Goal: Task Accomplishment & Management: Complete application form

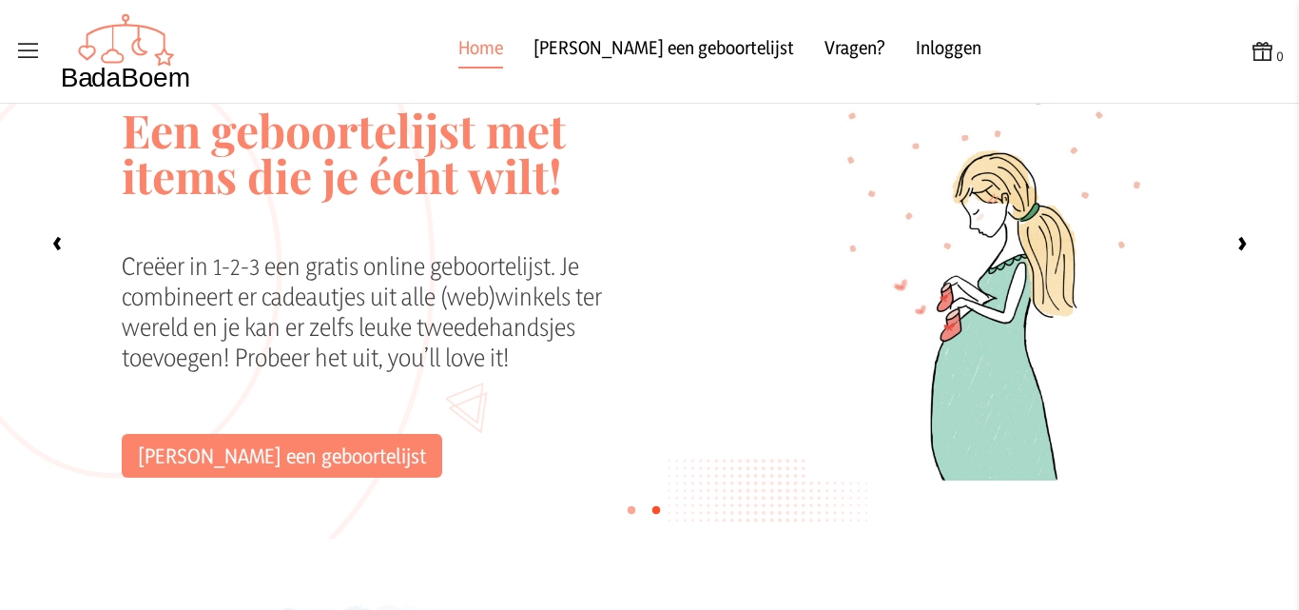
scroll to position [190, 0]
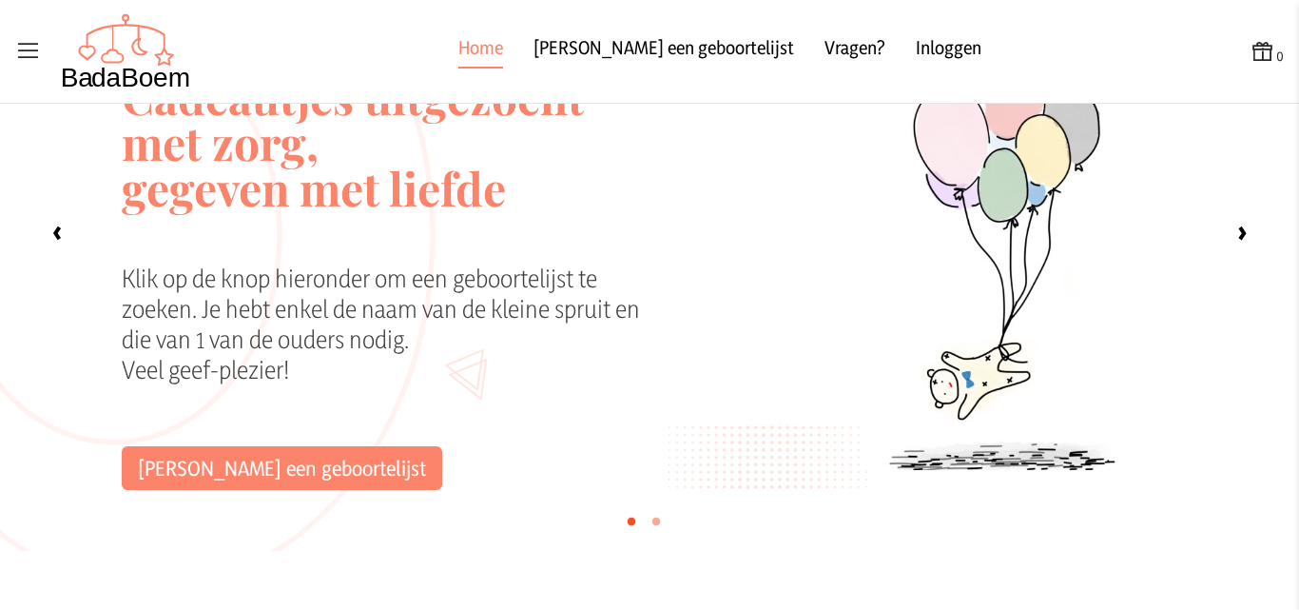
click at [291, 429] on div "Klik op de knop hieronder om een geboortelijst te zoeken. Je hebt enkel de naam…" at bounding box center [388, 354] width 533 height 183
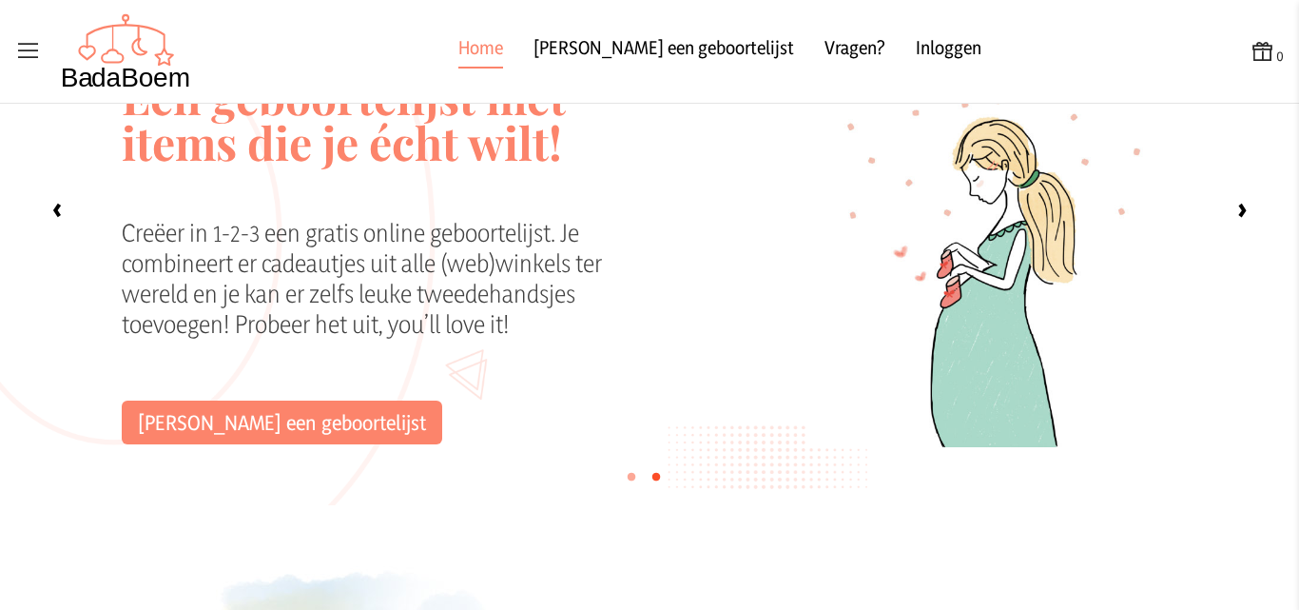
click at [35, 50] on icon at bounding box center [28, 51] width 27 height 27
click at [2, 2] on input "checkbox" at bounding box center [1, 1] width 2 height 2
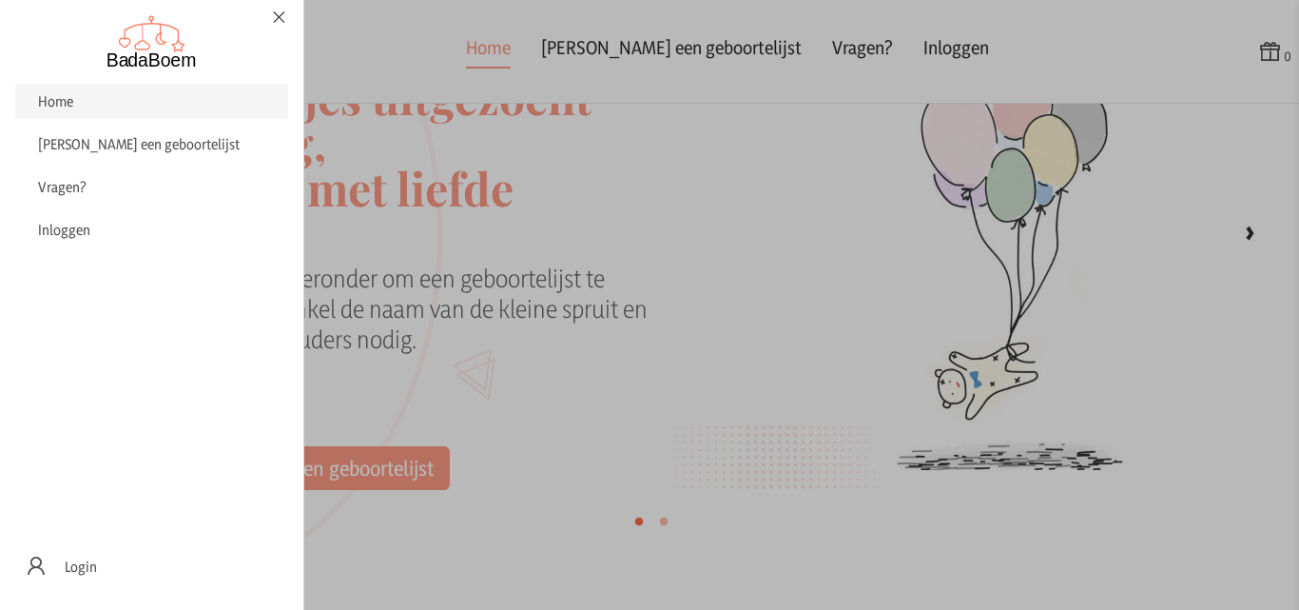
click at [593, 342] on label at bounding box center [649, 305] width 1299 height 610
click at [2, 2] on input "checkbox" at bounding box center [1, 1] width 2 height 2
checkbox input "false"
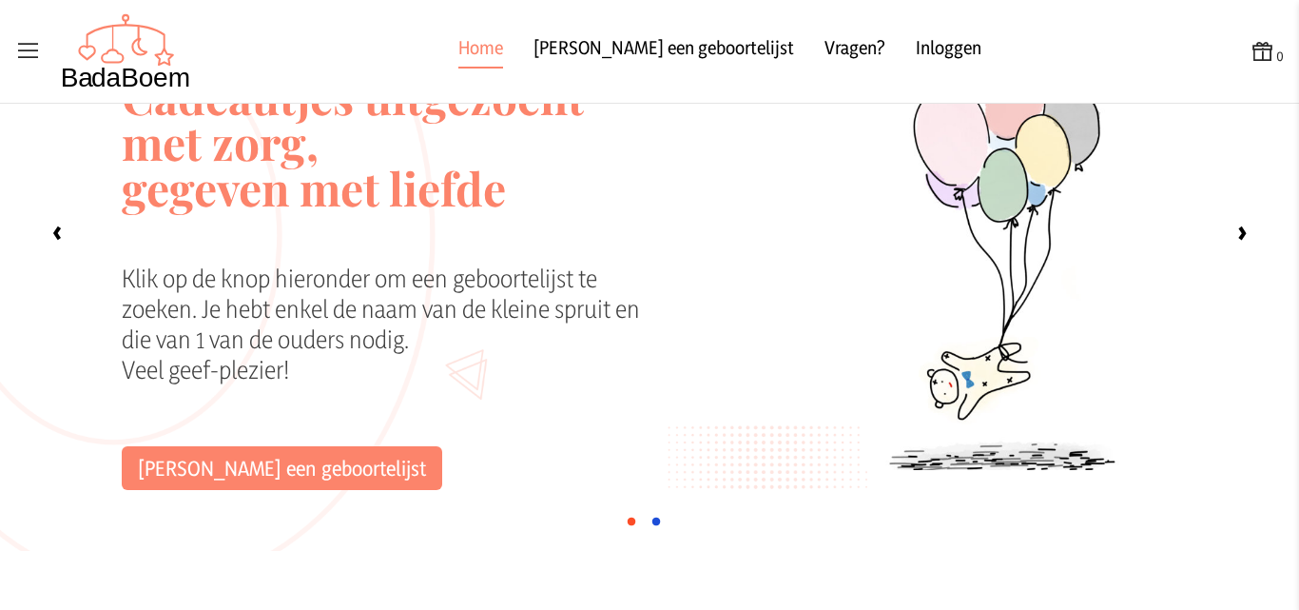
click at [652, 521] on label "•" at bounding box center [656, 519] width 13 height 38
click at [0, 0] on input "‹" at bounding box center [0, 0] width 0 height 0
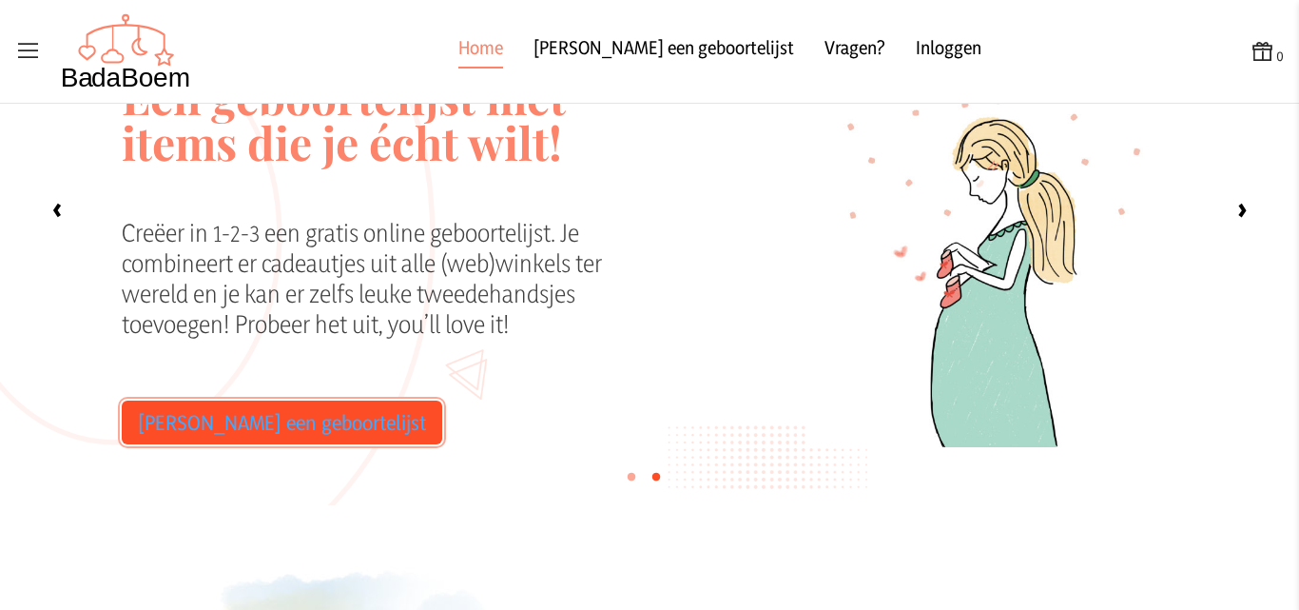
click at [303, 439] on link "[PERSON_NAME] een geboortelijst" at bounding box center [282, 422] width 321 height 44
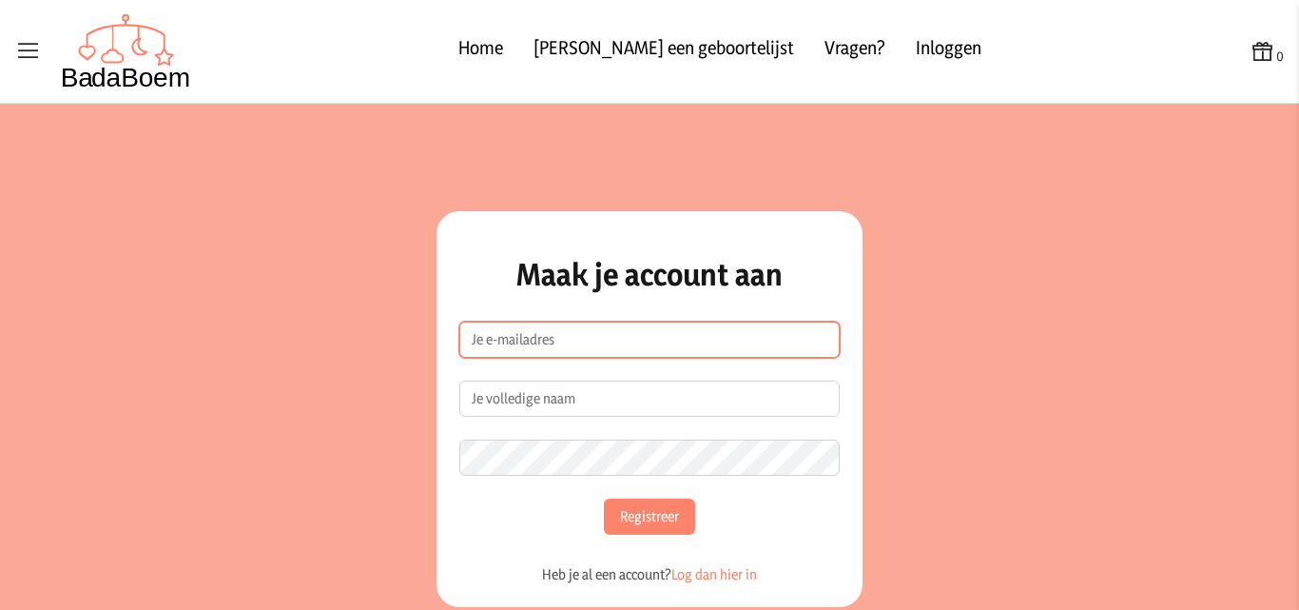
click at [613, 339] on input "e-mailadres" at bounding box center [649, 339] width 380 height 36
type input "[EMAIL_ADDRESS][DOMAIN_NAME]"
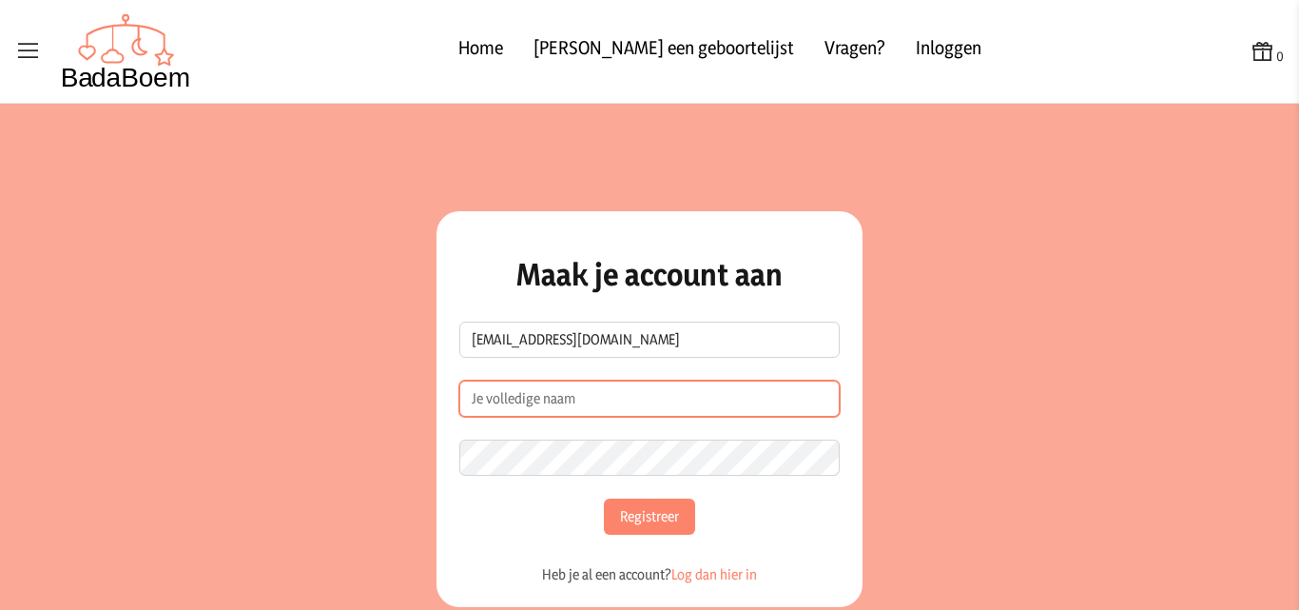
click at [590, 410] on input "Naam" at bounding box center [649, 398] width 380 height 36
type input "Antonella & [PERSON_NAME]"
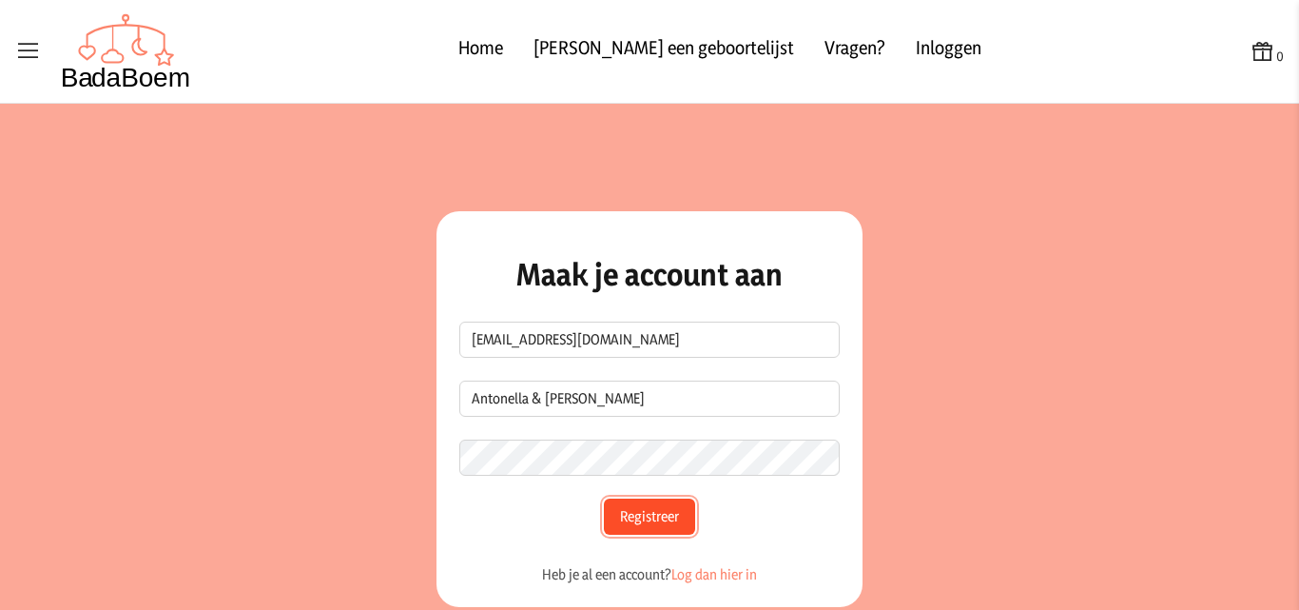
click at [668, 527] on button "Registreer" at bounding box center [649, 516] width 91 height 36
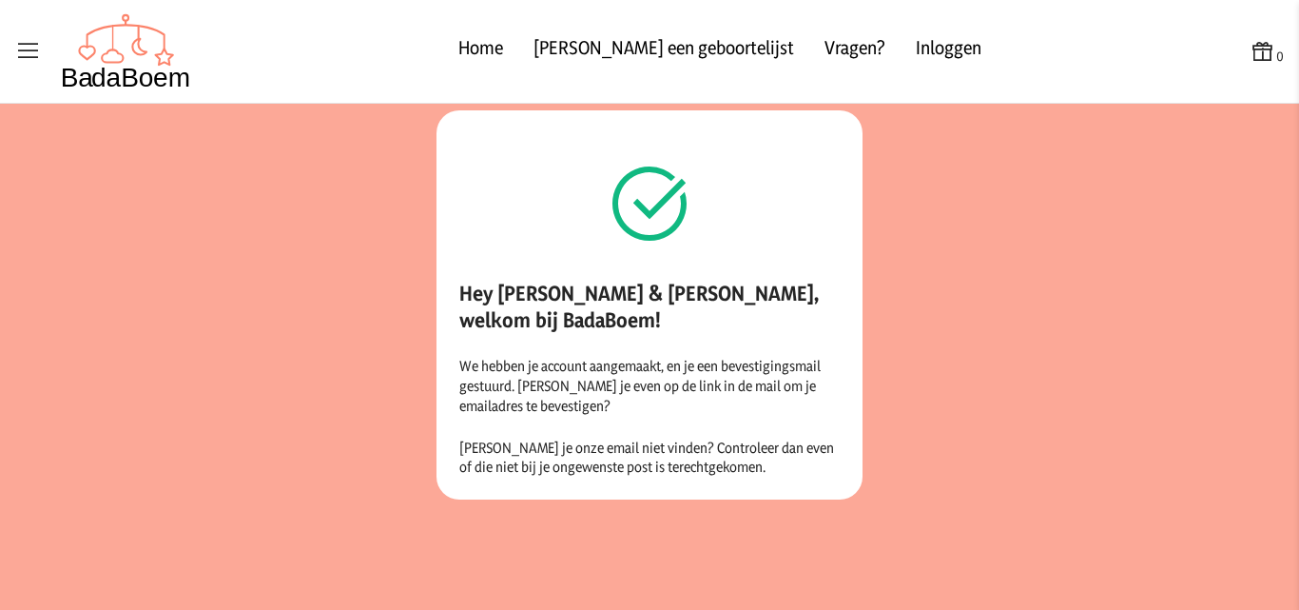
scroll to position [9, 0]
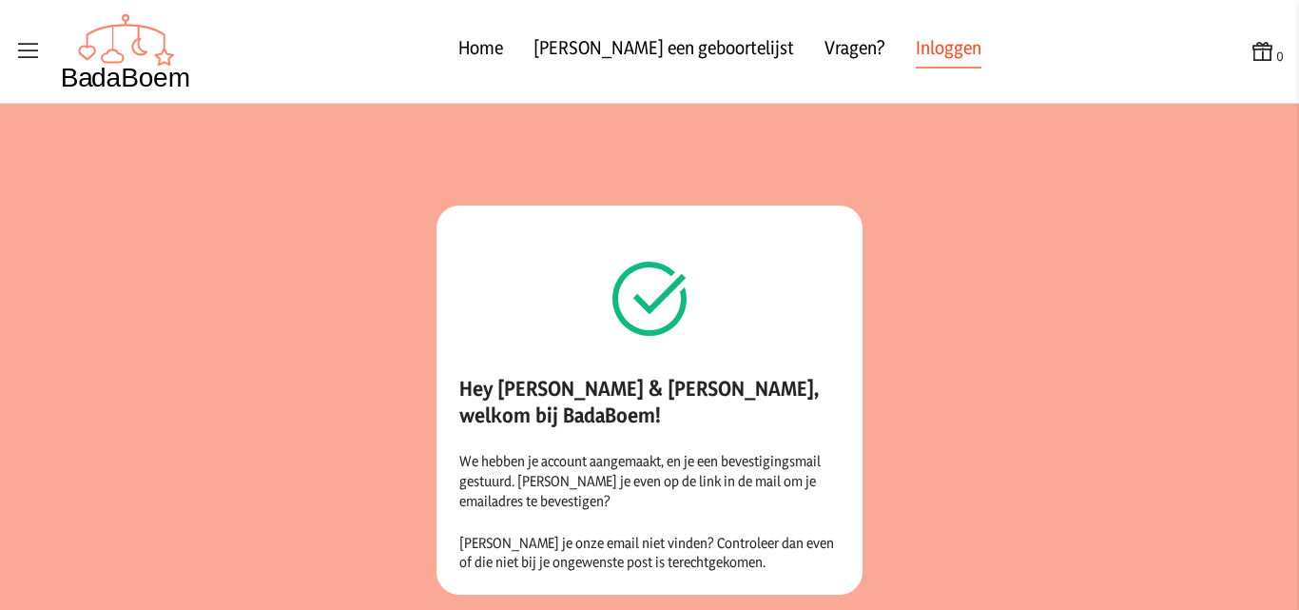
click at [916, 36] on link "Inloggen" at bounding box center [949, 51] width 66 height 34
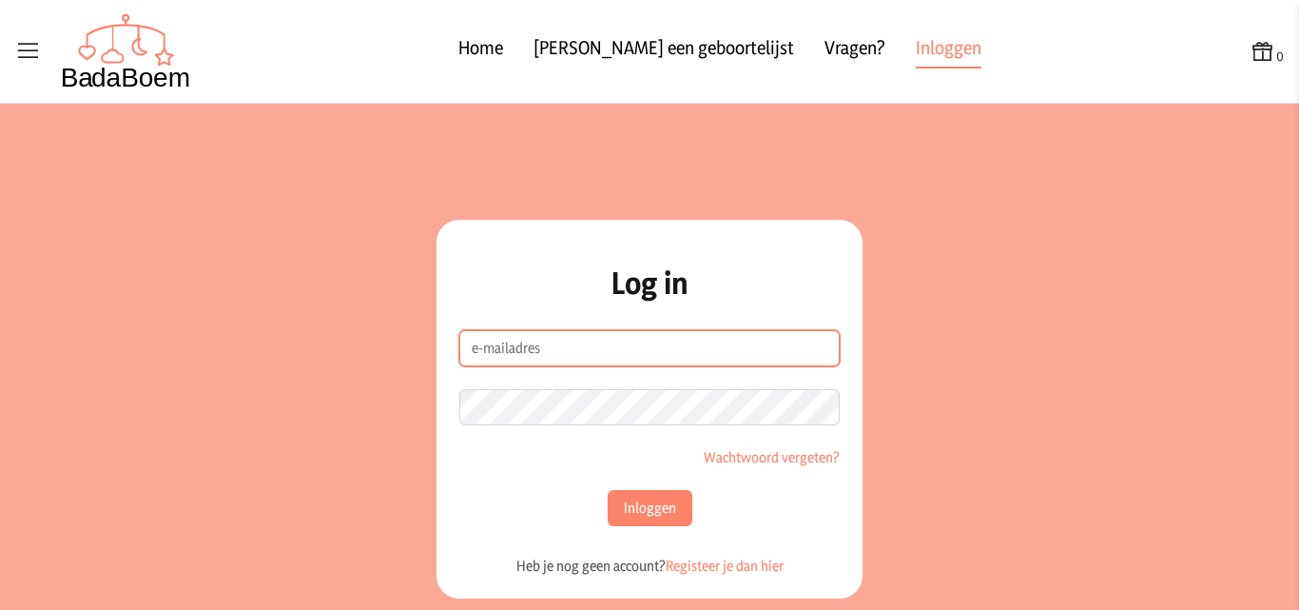
type input "[EMAIL_ADDRESS][DOMAIN_NAME]"
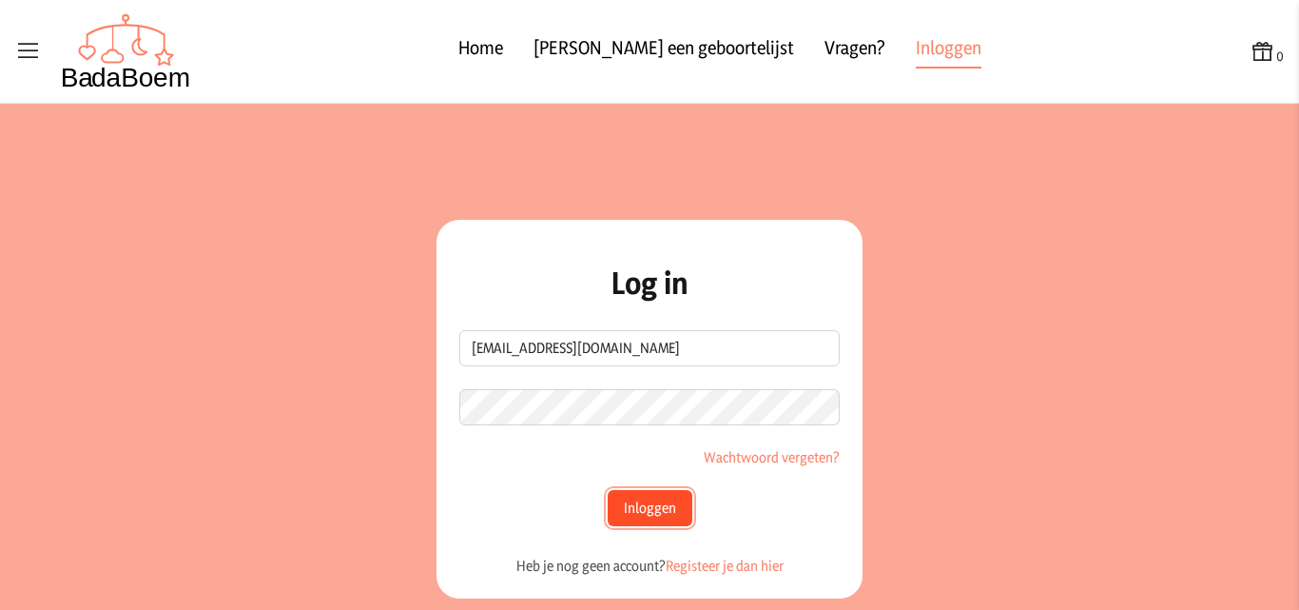
click at [634, 513] on button "Inloggen" at bounding box center [650, 508] width 85 height 36
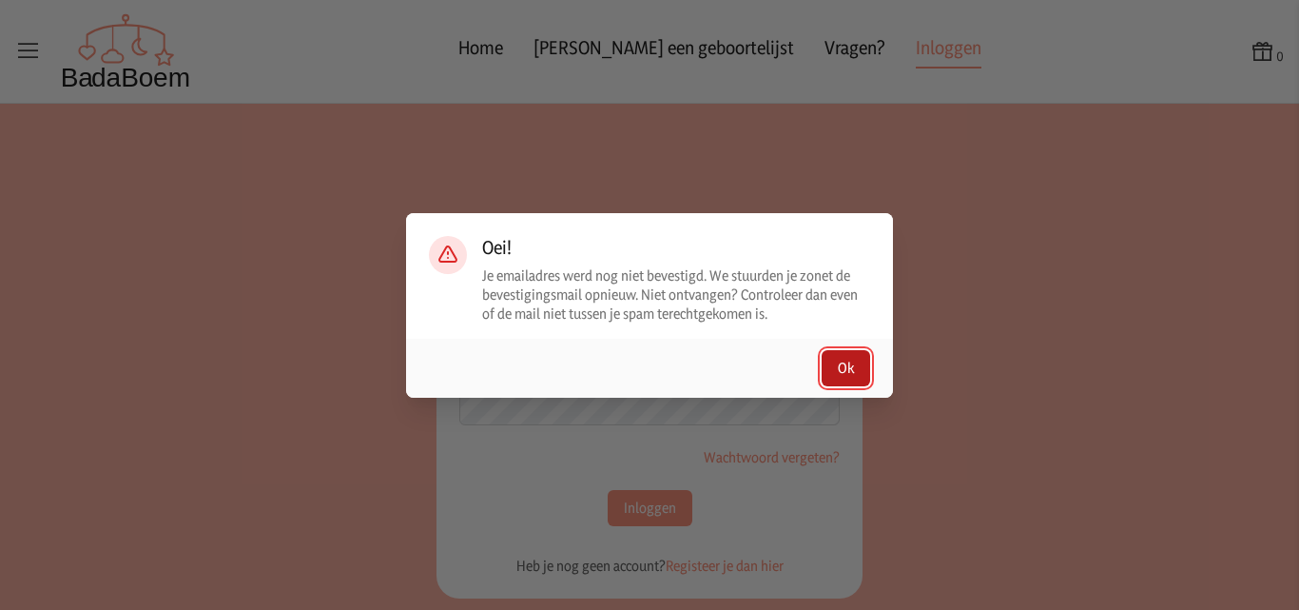
click at [840, 360] on button "Ok" at bounding box center [846, 368] width 49 height 36
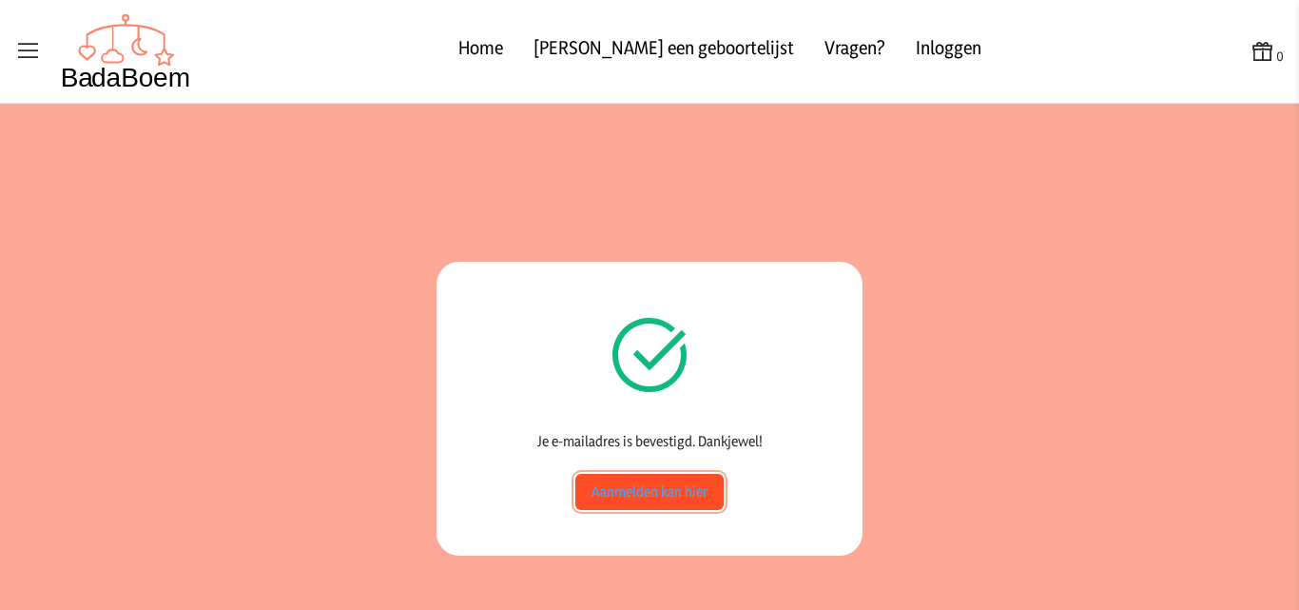
click at [652, 496] on link "Aanmelden kan hier" at bounding box center [649, 492] width 148 height 36
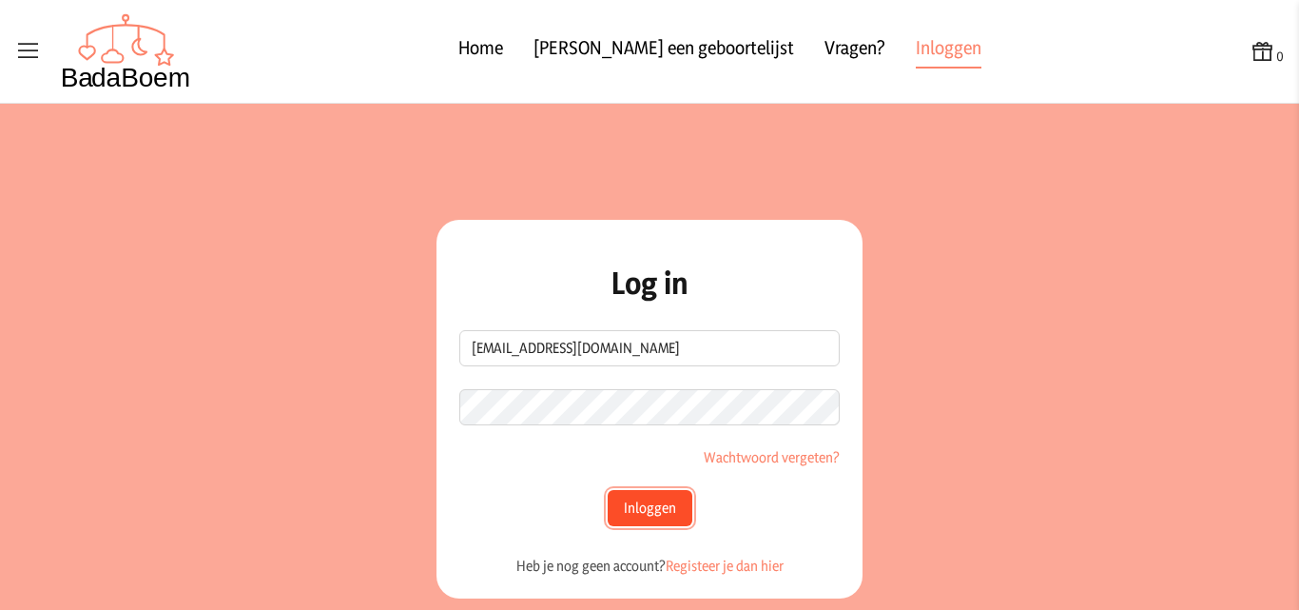
click at [613, 511] on button "Inloggen" at bounding box center [650, 508] width 85 height 36
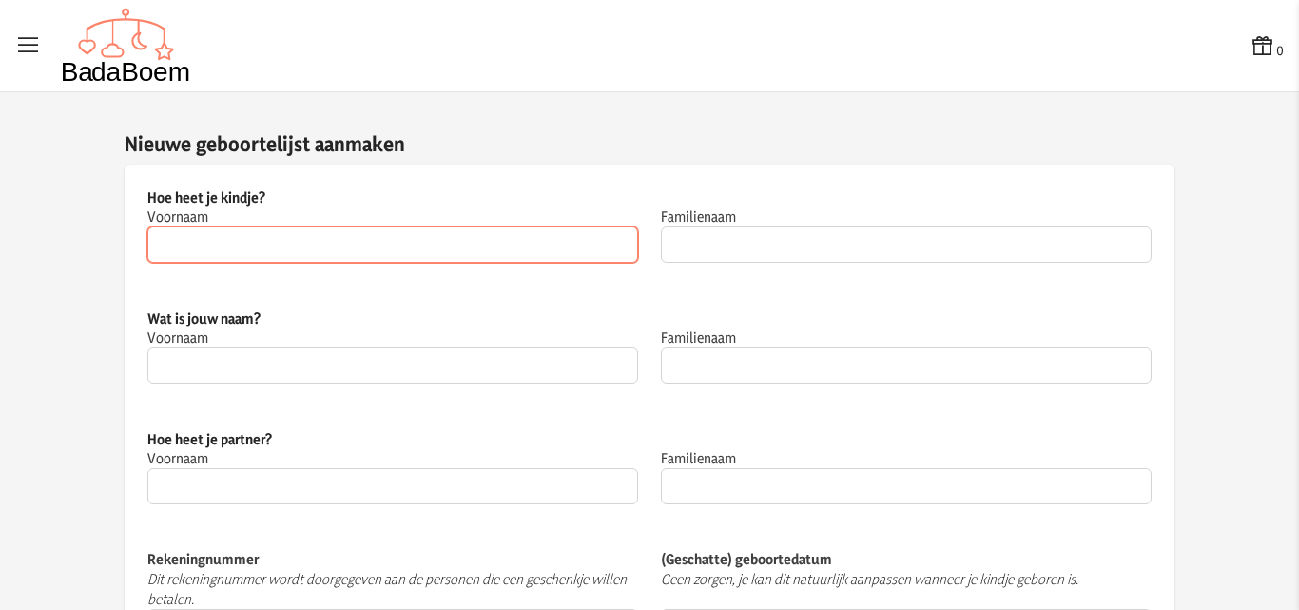
click at [279, 243] on input "Voornaam" at bounding box center [392, 244] width 491 height 36
type input "Baby"
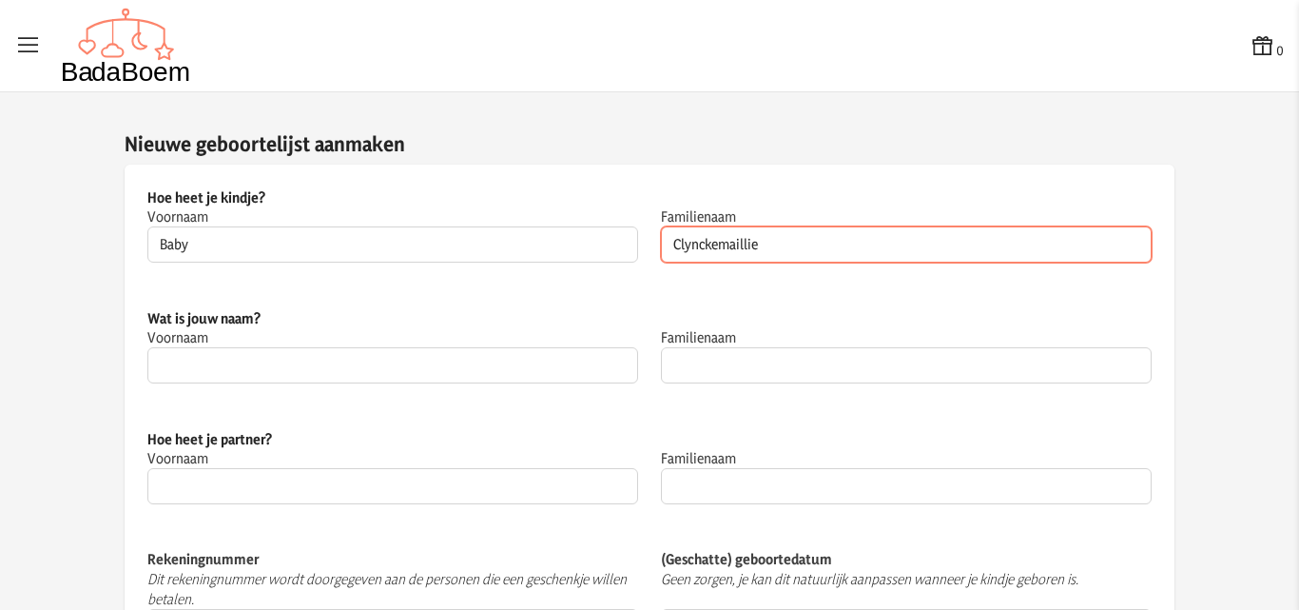
type input "Clynckemaillie"
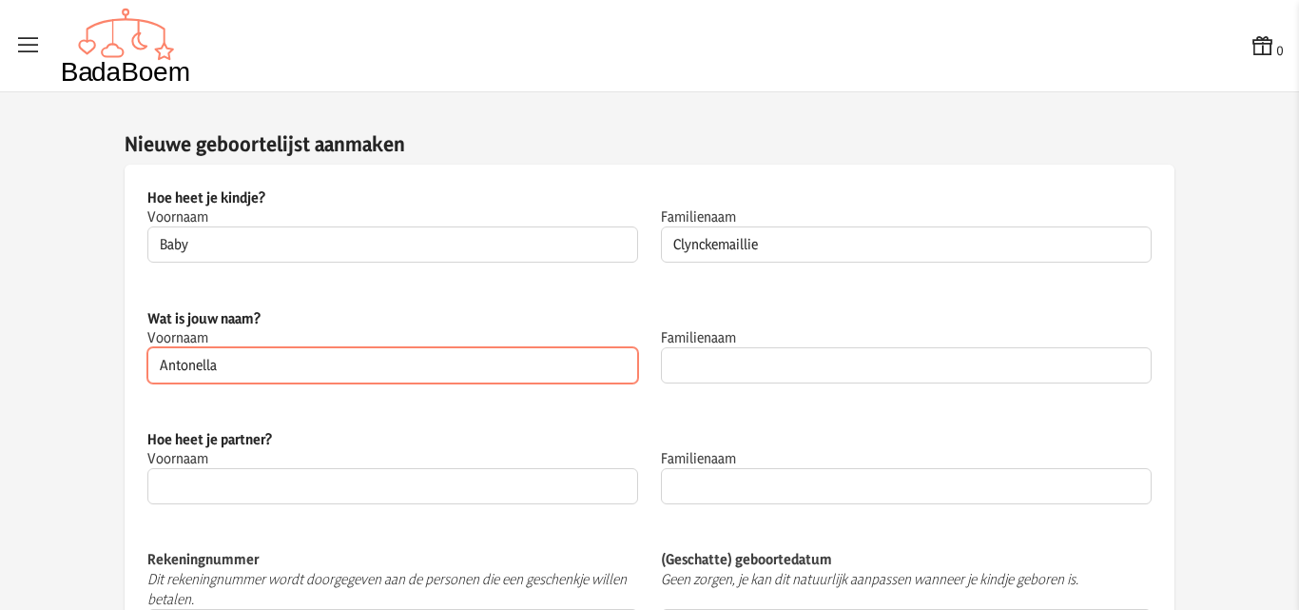
type input "Antonella"
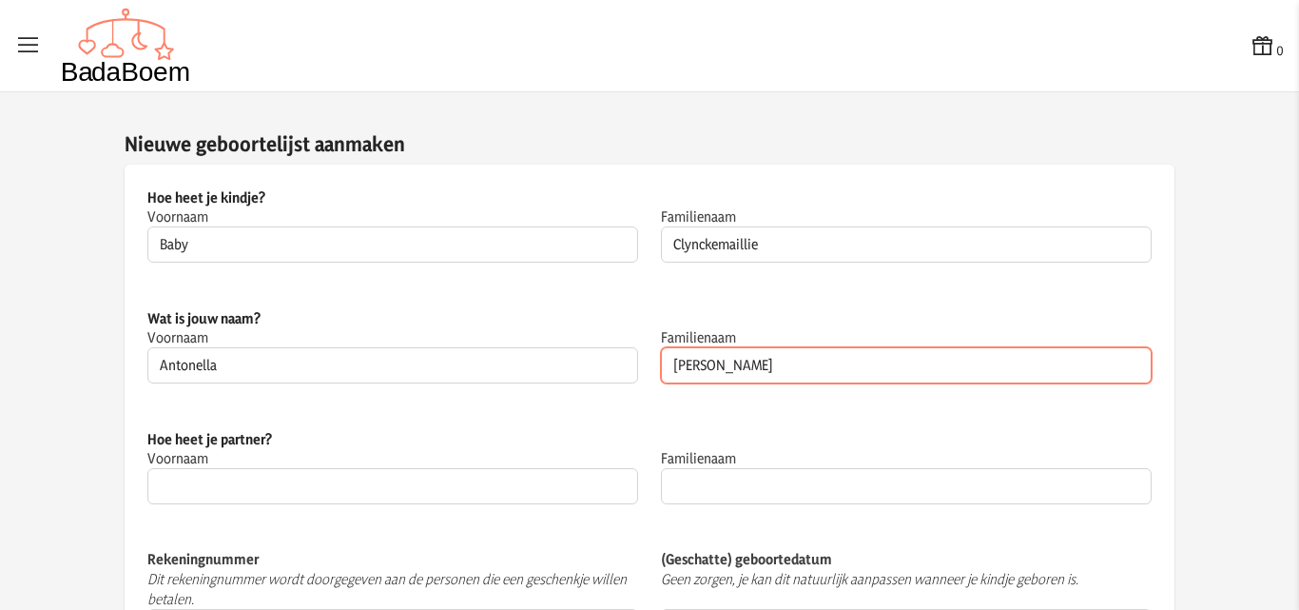
type input "Zunino"
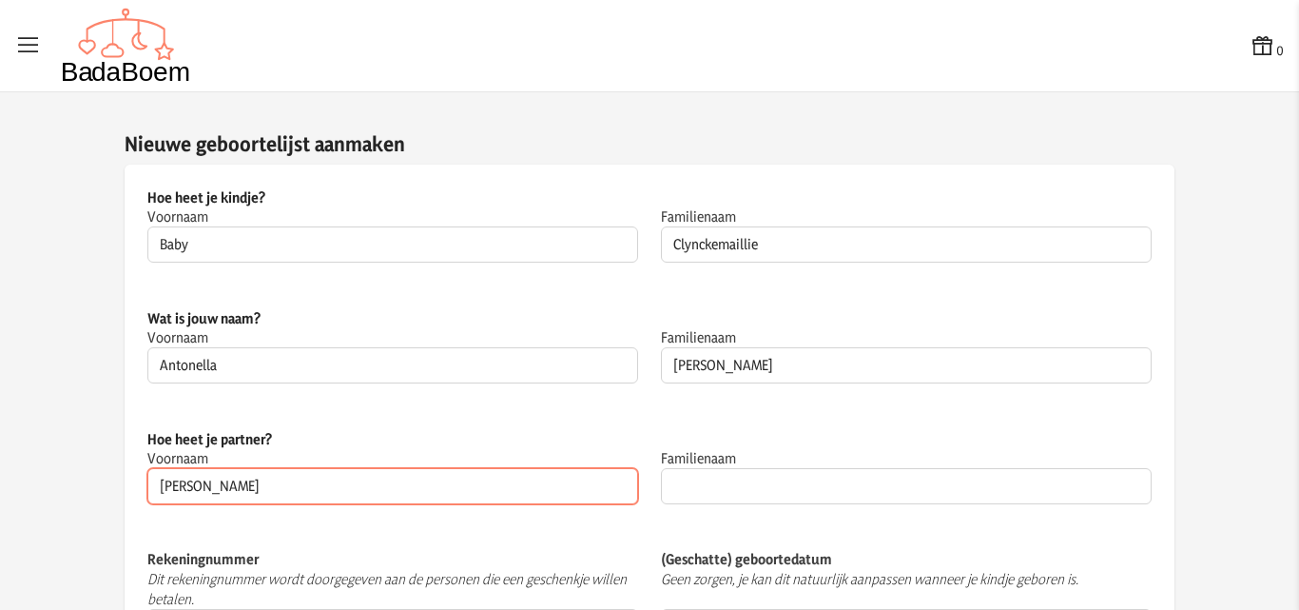
type input "Adriaan"
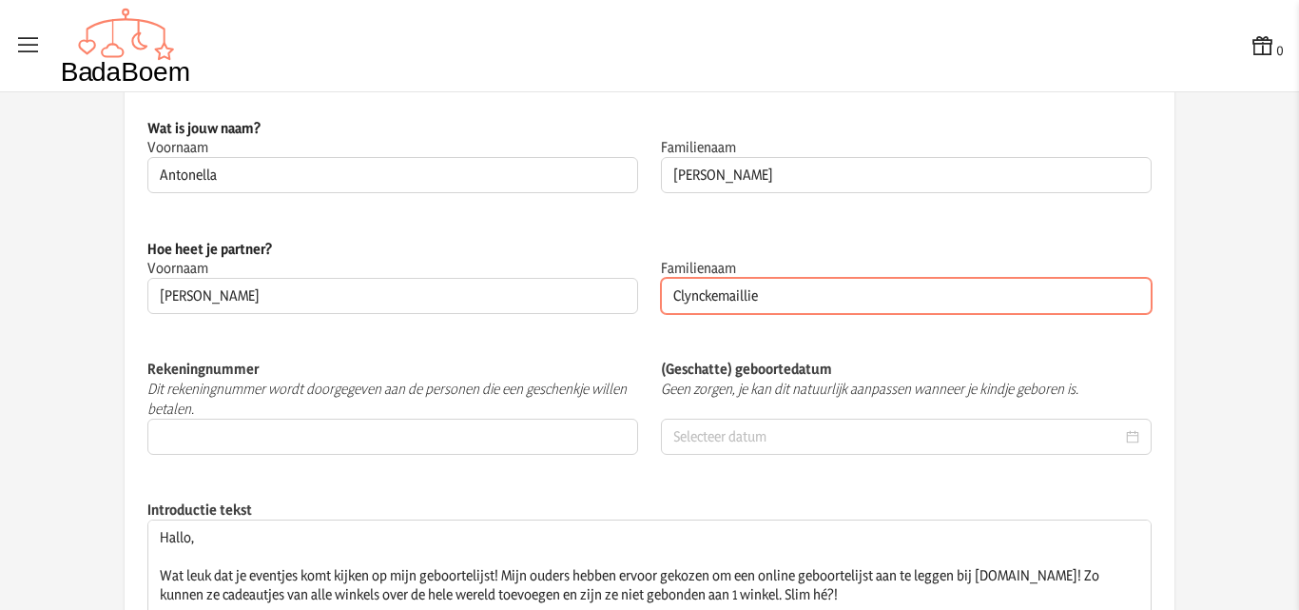
scroll to position [285, 0]
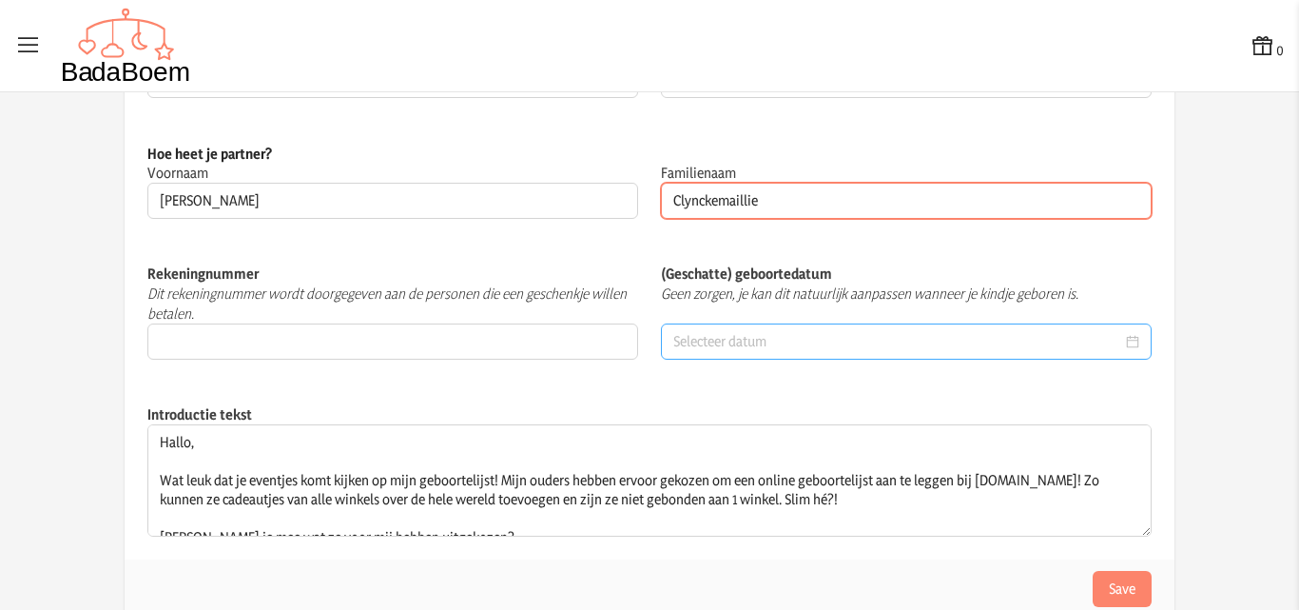
type input "Clynckemaillie"
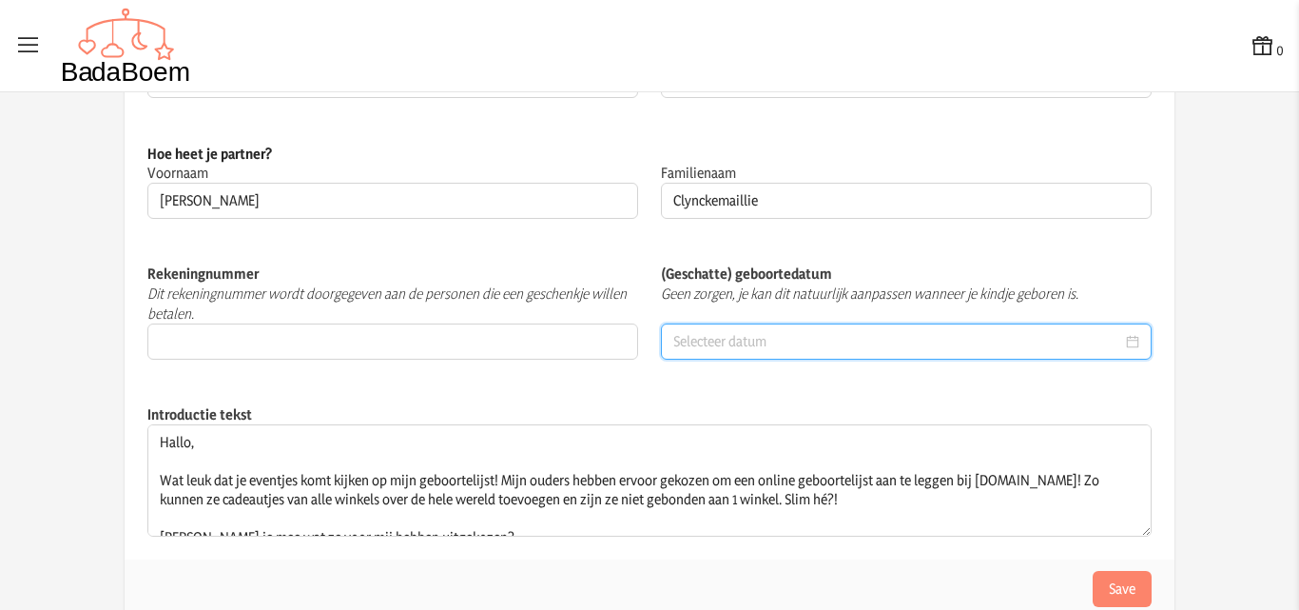
click at [752, 340] on input at bounding box center [897, 341] width 449 height 19
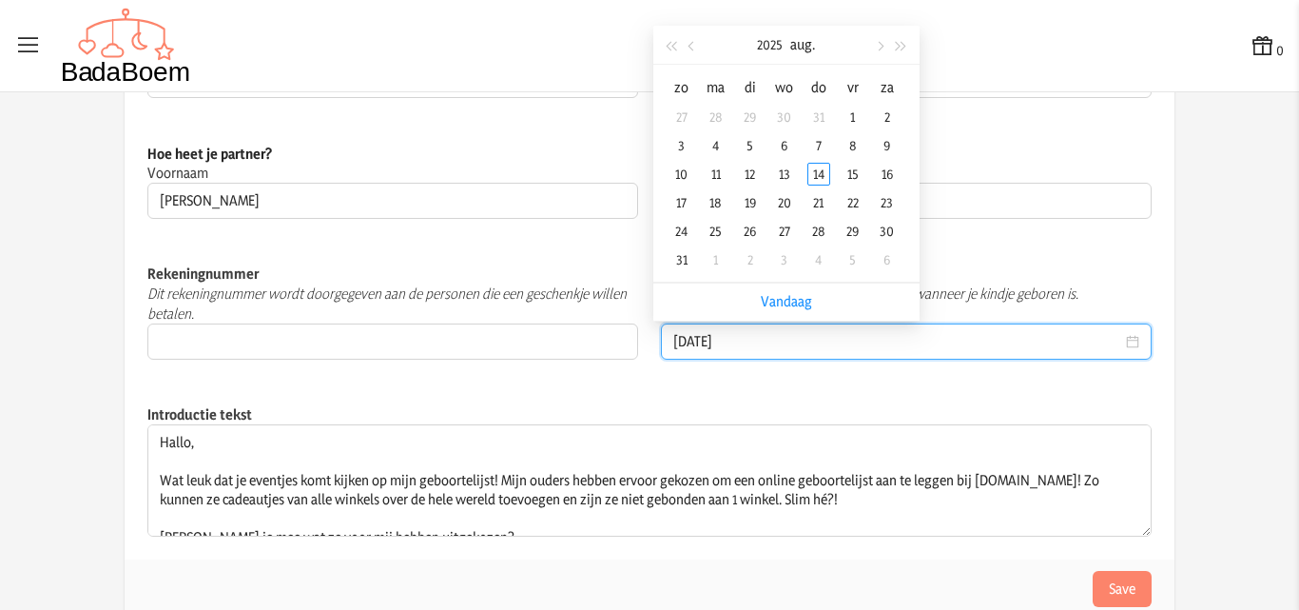
click at [1093, 571] on button "Save" at bounding box center [1122, 589] width 59 height 36
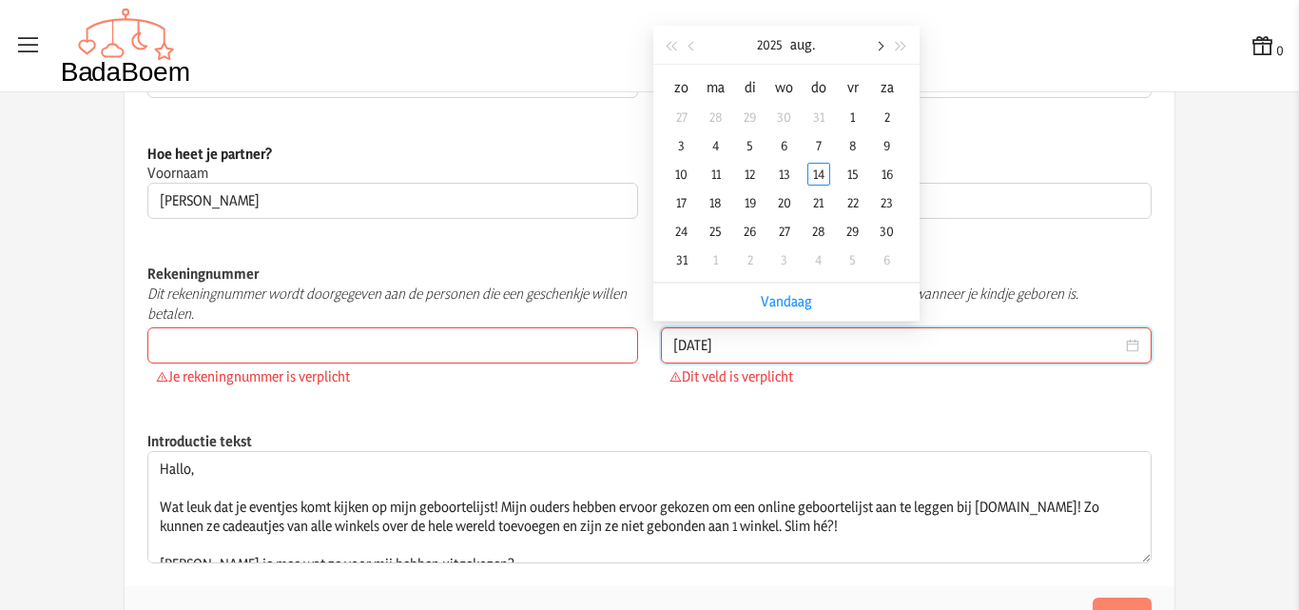
click at [884, 48] on button "button" at bounding box center [879, 45] width 21 height 38
click at [686, 224] on div "28" at bounding box center [682, 231] width 23 height 23
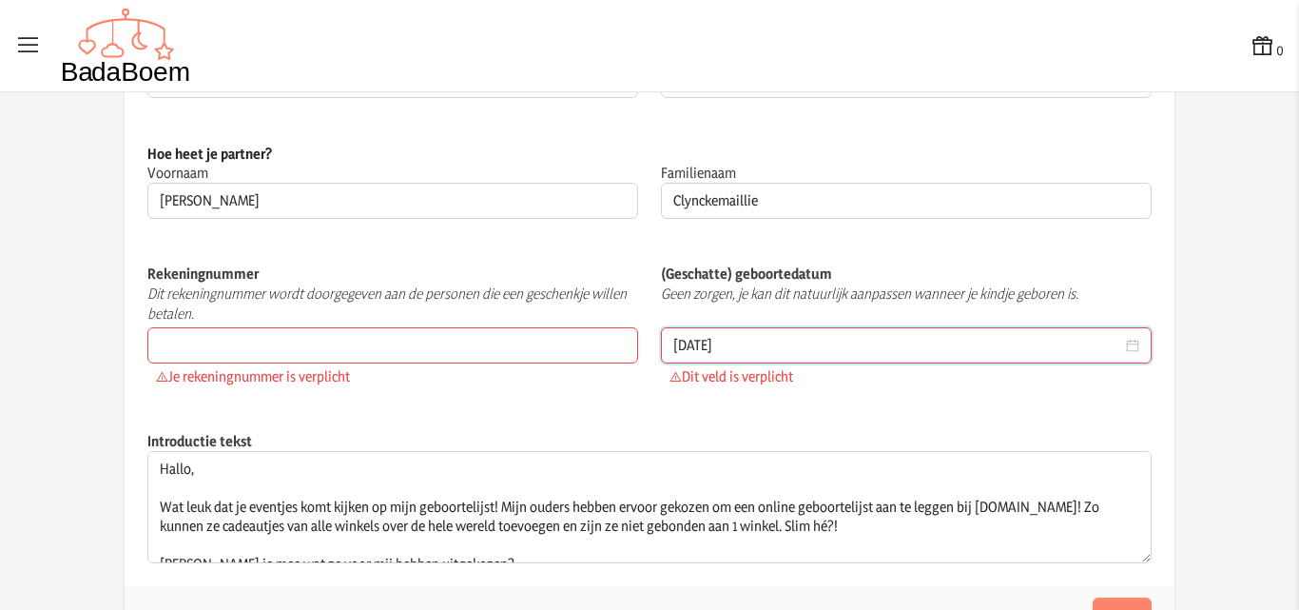
type input "2025-09-28"
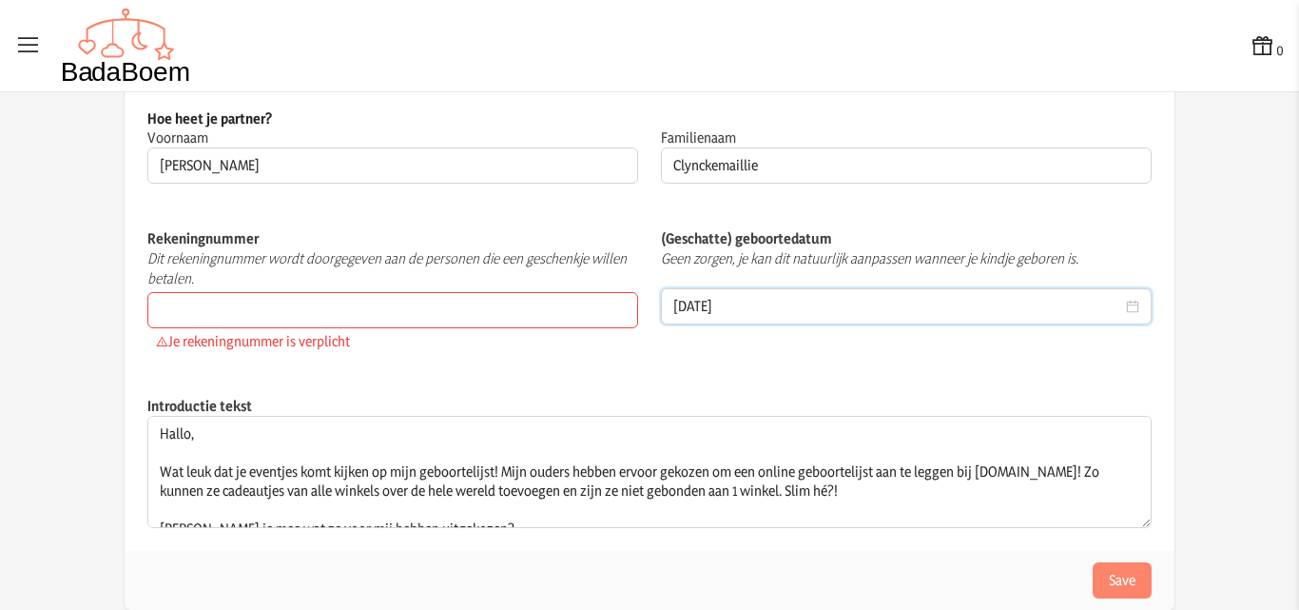
scroll to position [57, 0]
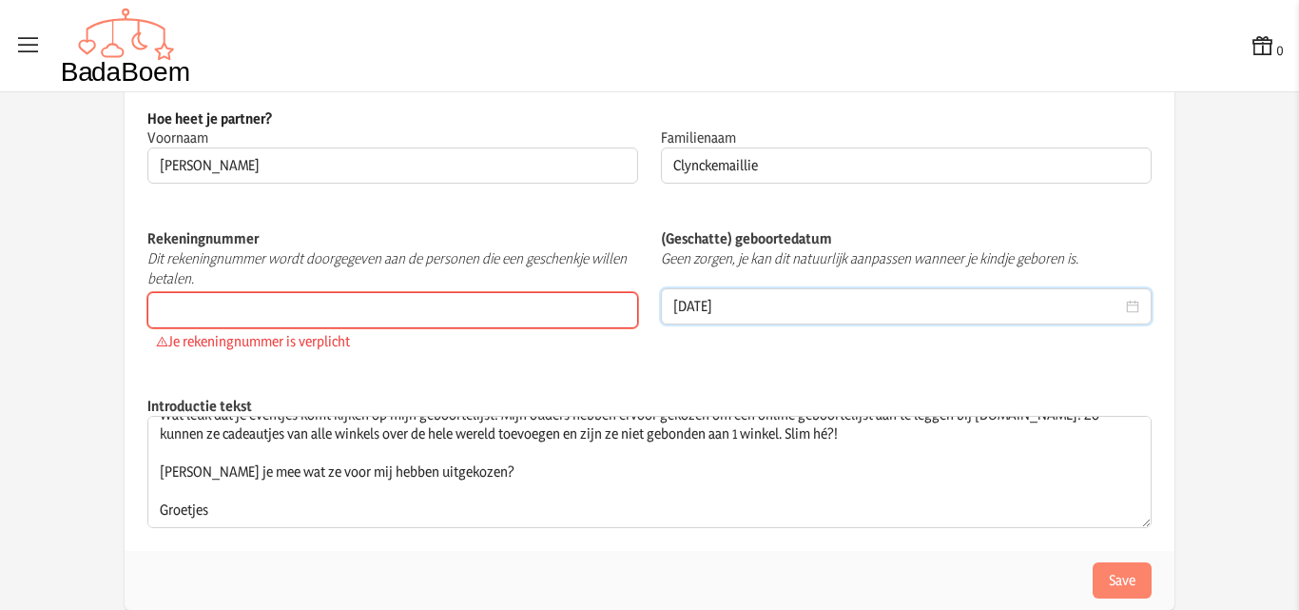
click at [189, 300] on input "Rekeningnummer" at bounding box center [392, 310] width 491 height 36
click at [222, 311] on input "Rekeningnummer" at bounding box center [392, 310] width 491 height 36
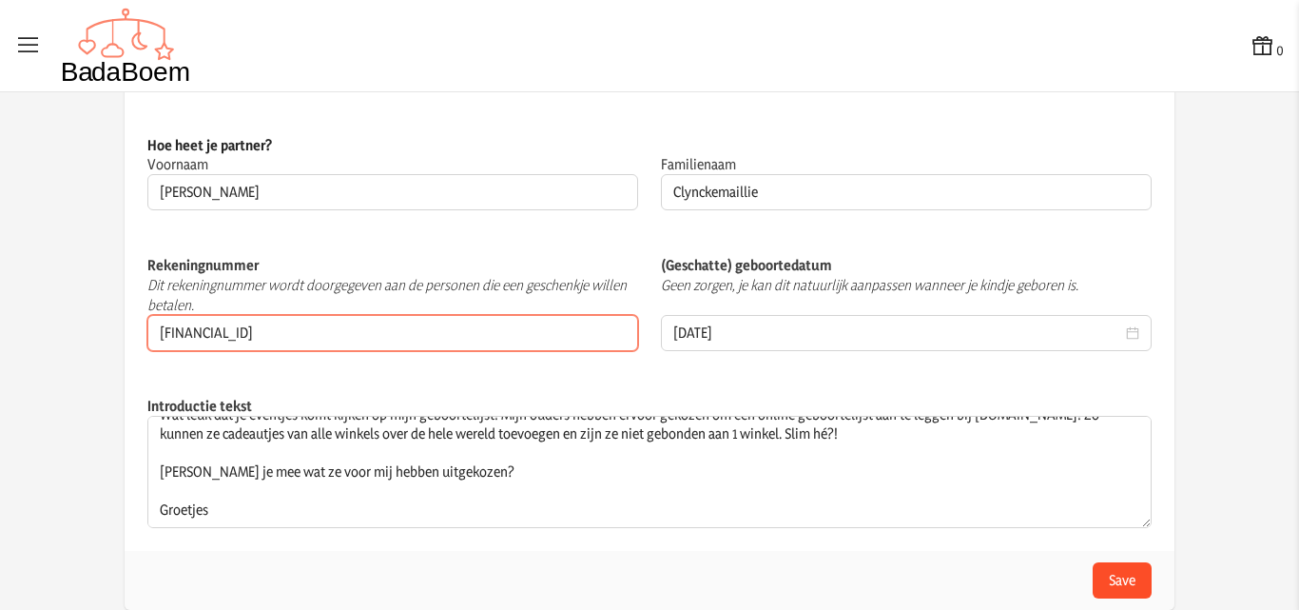
type input "BE82001925689668"
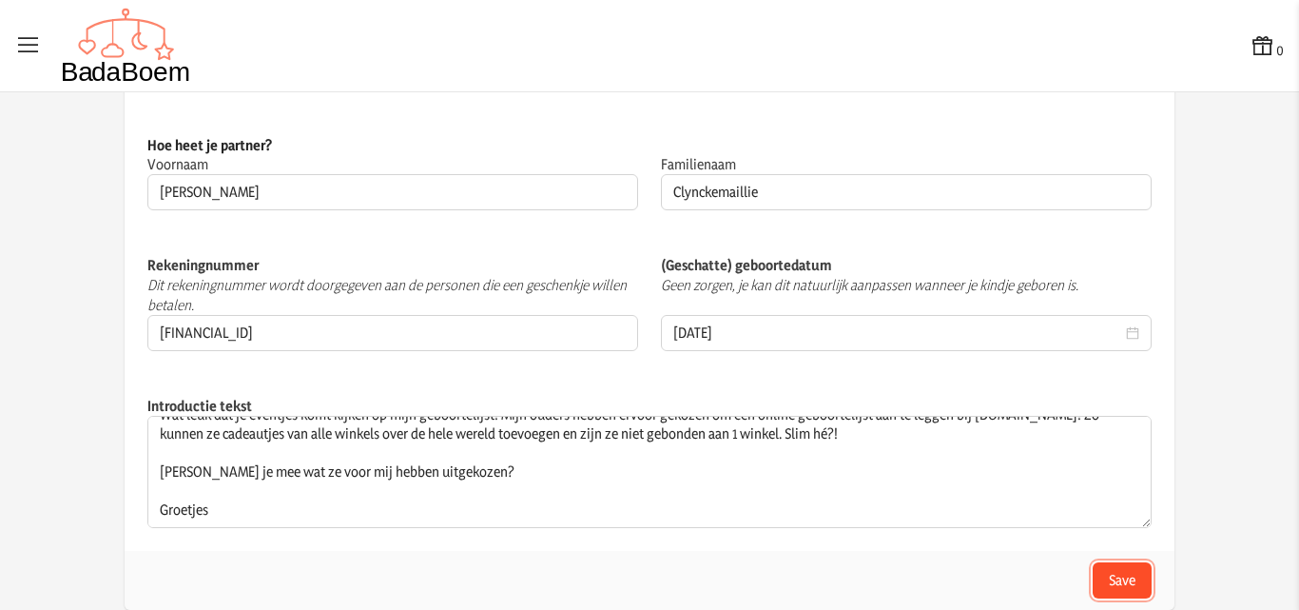
click at [1123, 578] on button "Save" at bounding box center [1122, 580] width 59 height 36
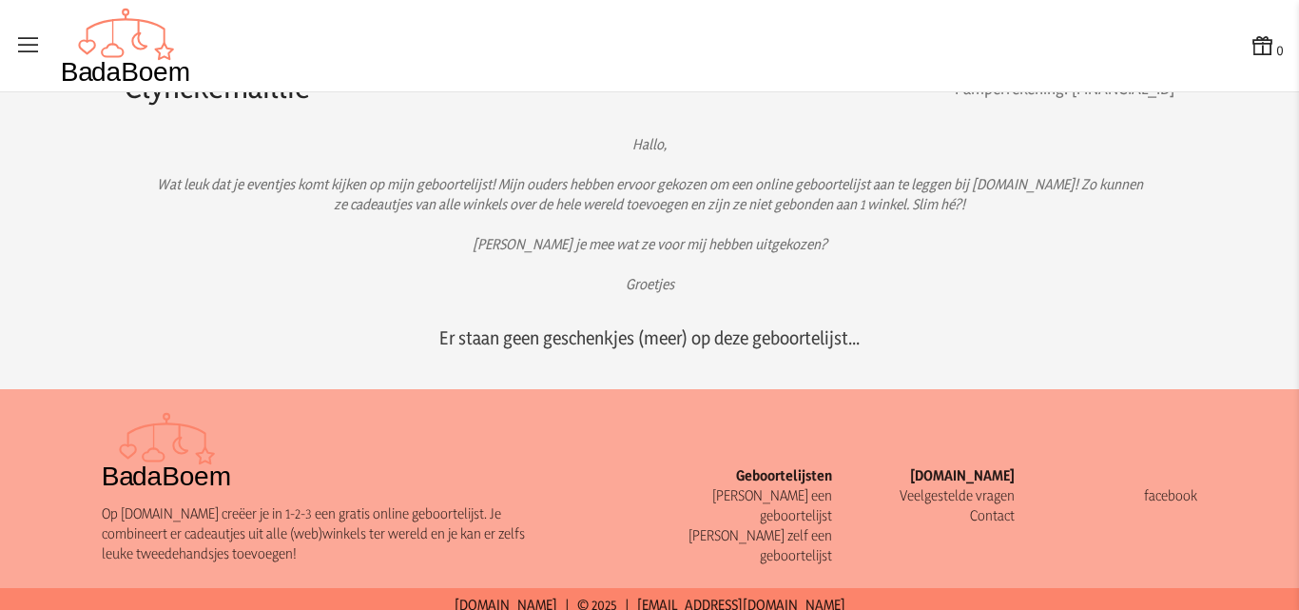
scroll to position [155, 0]
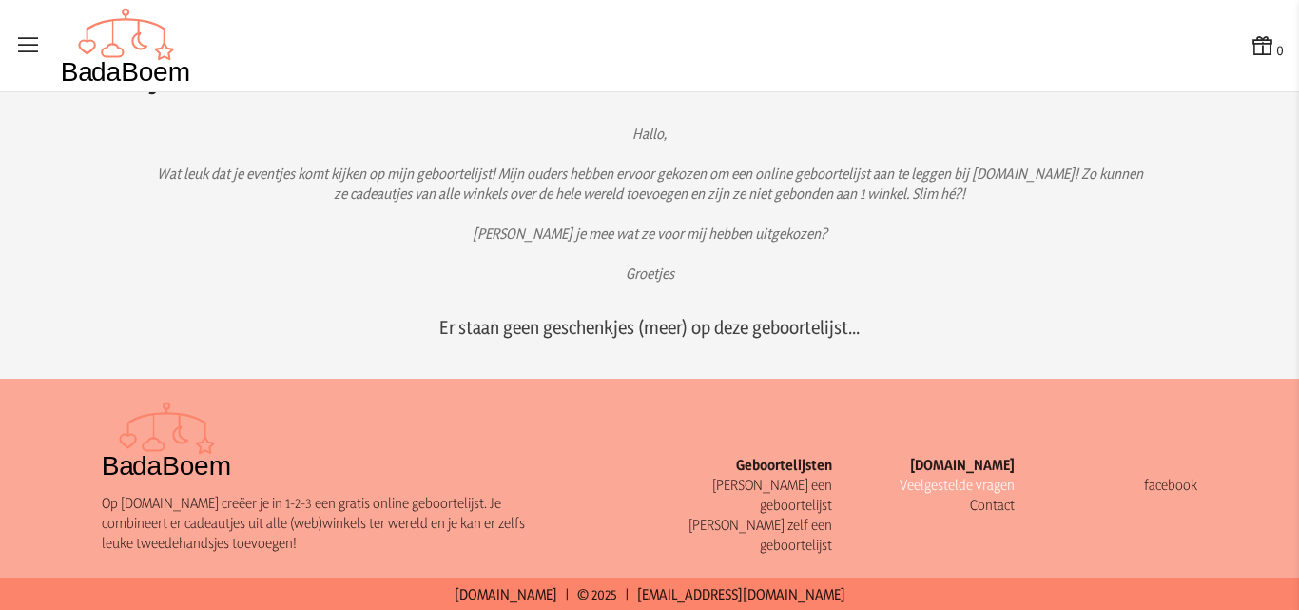
click at [936, 485] on link "Veelgestelde vragen" at bounding box center [957, 485] width 115 height 18
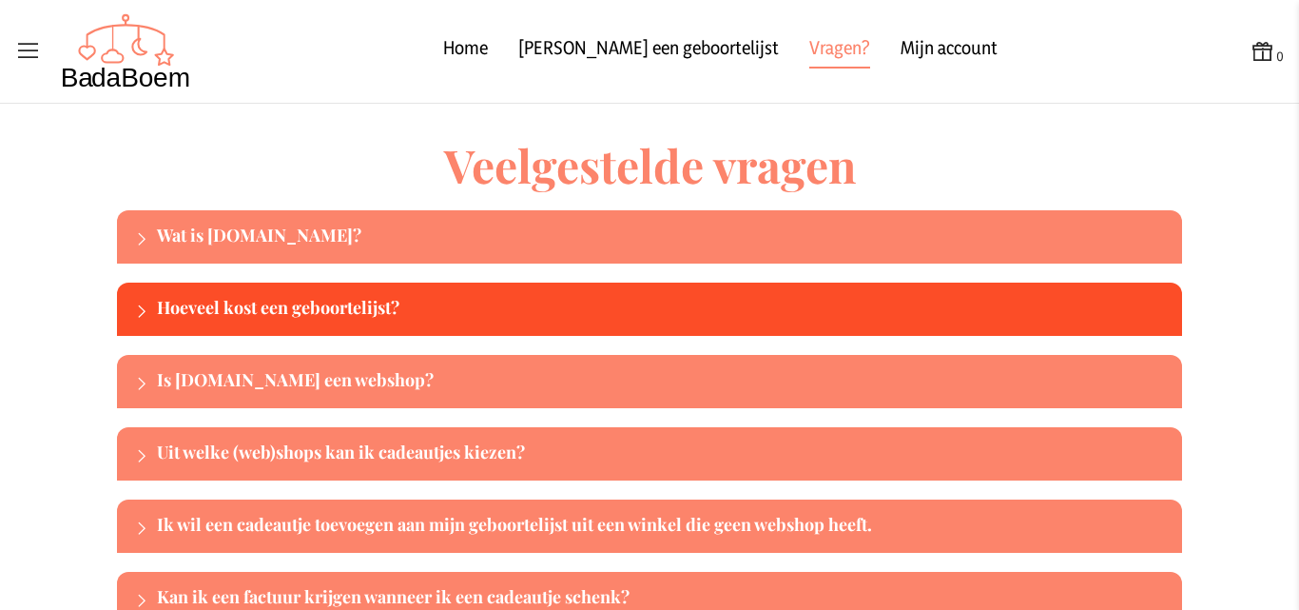
click at [471, 292] on div "Hoeveel kost een geboortelijst?" at bounding box center [649, 308] width 1065 height 53
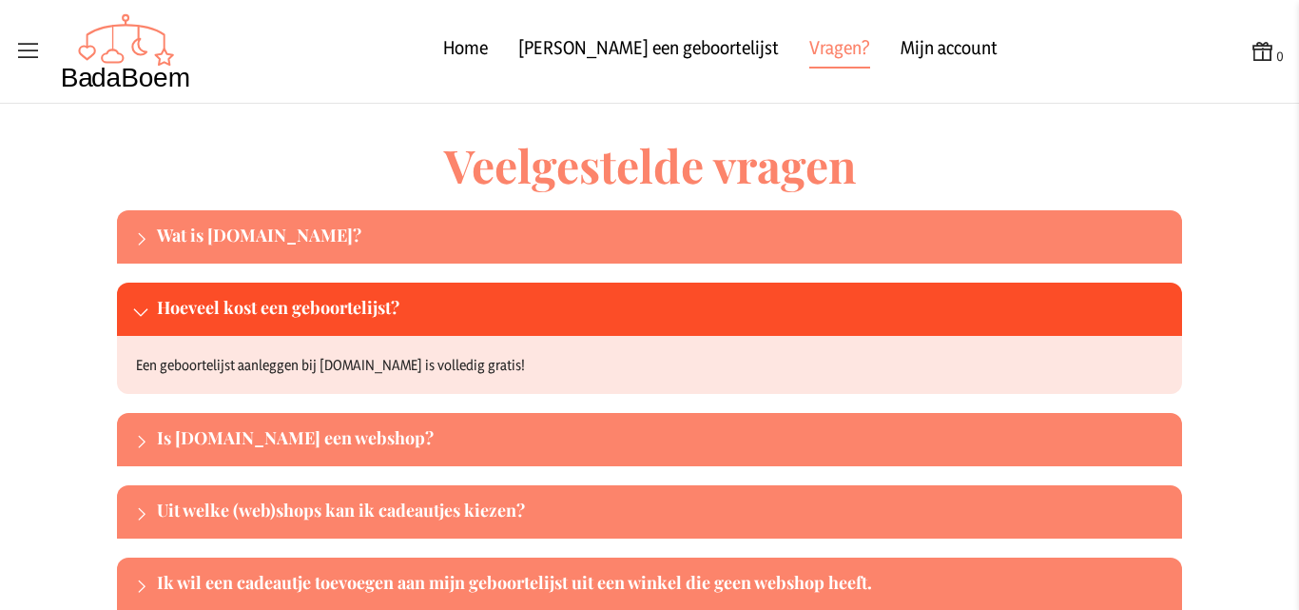
click at [470, 294] on div "Hoeveel kost een geboortelijst?" at bounding box center [666, 309] width 1018 height 30
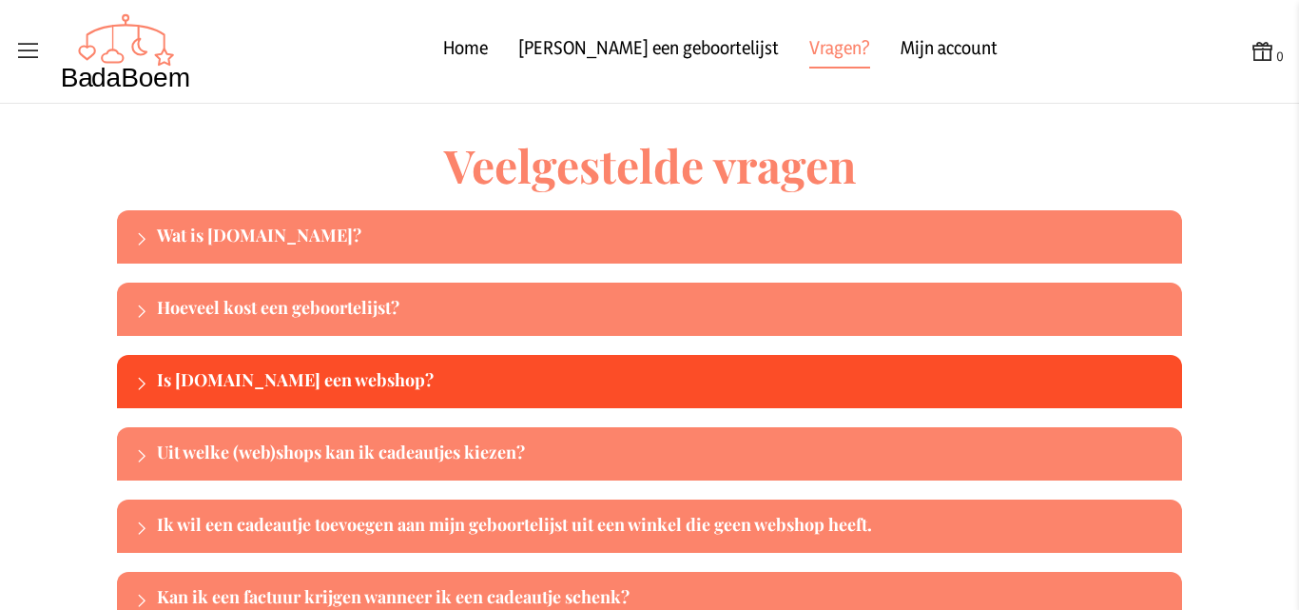
click at [447, 365] on div "Is BadaBoem.be een webshop?" at bounding box center [649, 381] width 1065 height 53
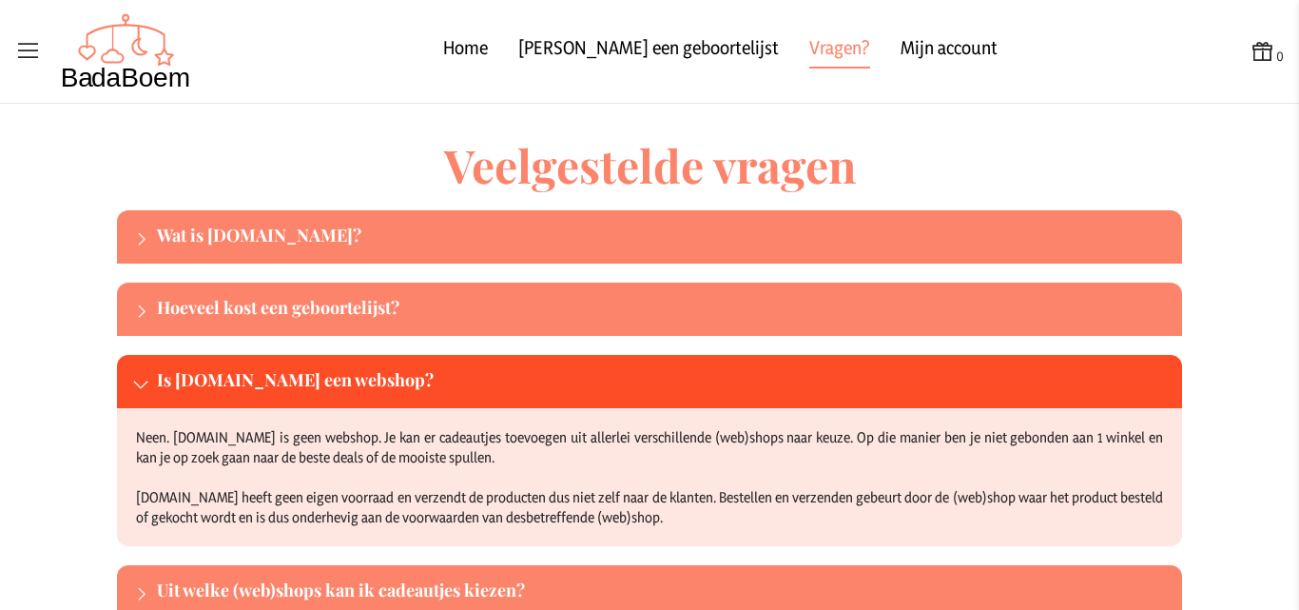
click at [447, 365] on div "Is BadaBoem.be een webshop?" at bounding box center [649, 381] width 1065 height 53
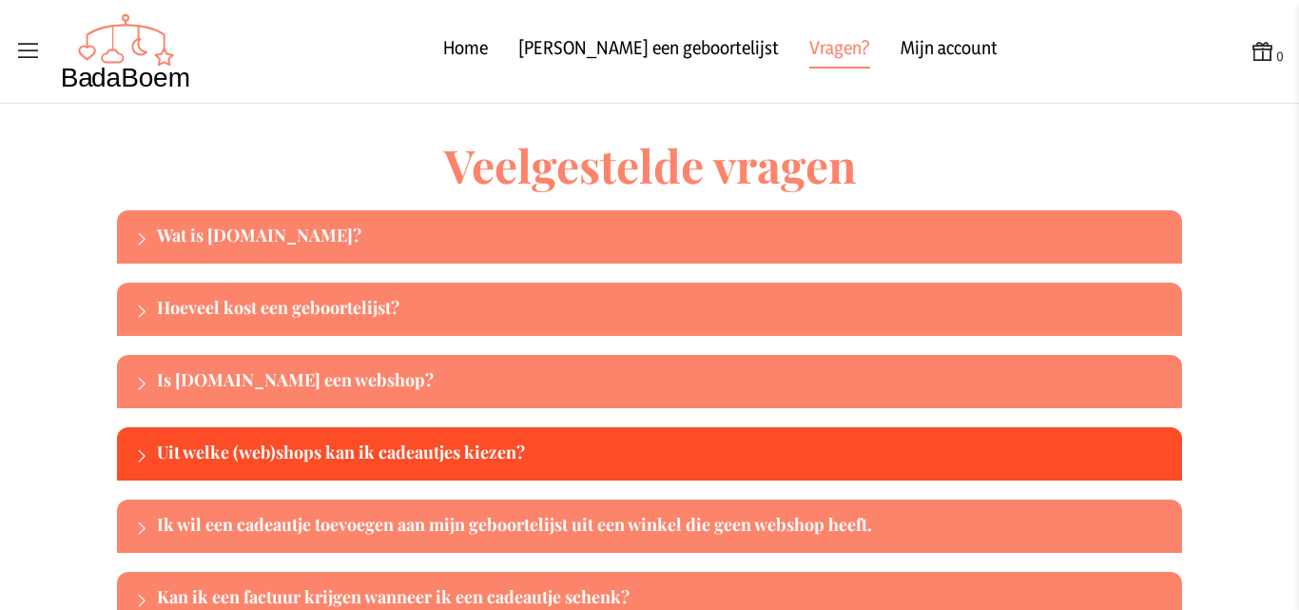
click at [447, 452] on div "Uit welke (web)shops kan ik cadeautjes kiezen?" at bounding box center [666, 453] width 1018 height 30
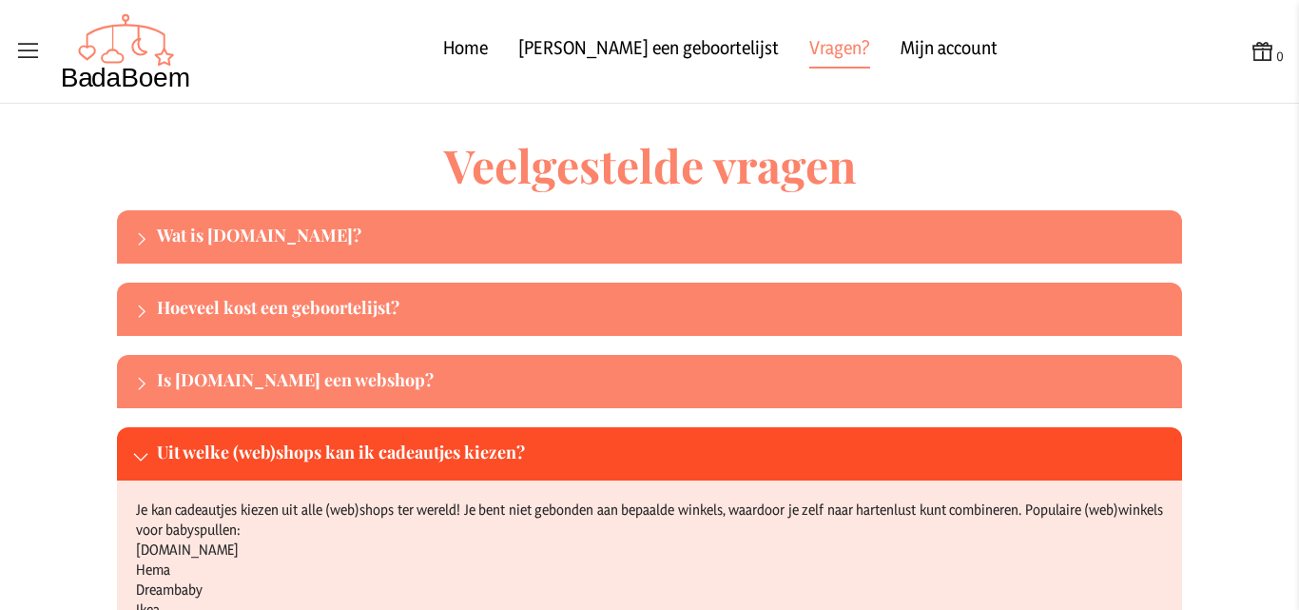
scroll to position [95, 0]
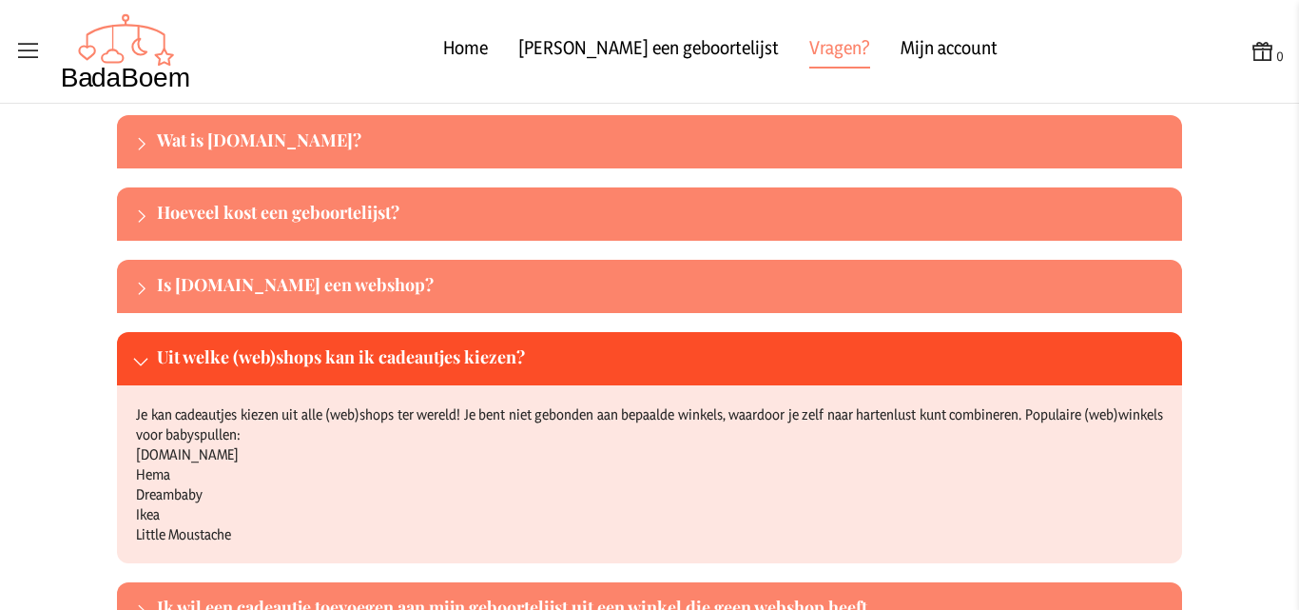
click at [437, 357] on div "Uit welke (web)shops kan ik cadeautjes kiezen?" at bounding box center [666, 358] width 1018 height 30
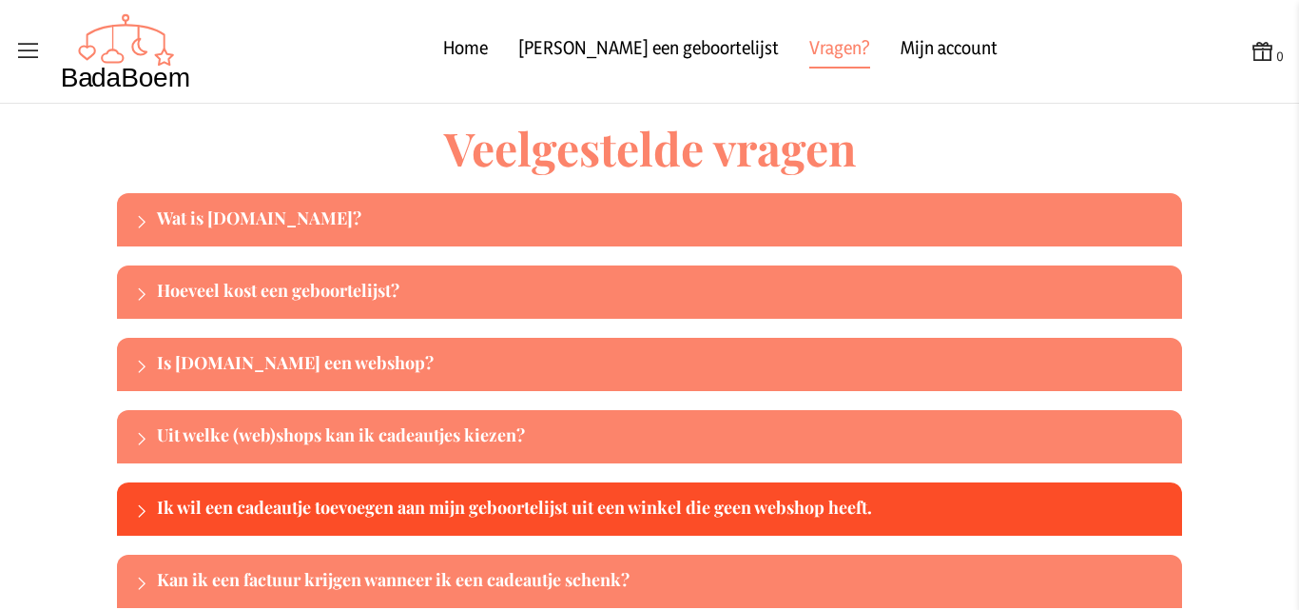
scroll to position [0, 0]
